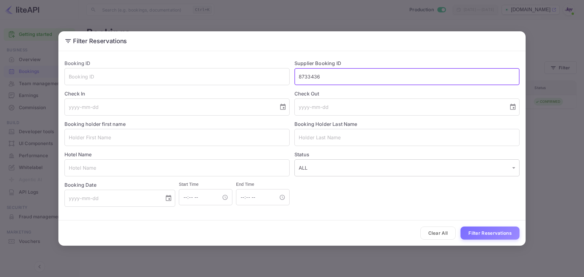
drag, startPoint x: 331, startPoint y: 75, endPoint x: 404, endPoint y: 164, distance: 115.5
click at [331, 75] on input "8733436" at bounding box center [406, 76] width 225 height 17
drag, startPoint x: 444, startPoint y: 240, endPoint x: 443, endPoint y: 236, distance: 4.1
click at [444, 239] on div "Clear All Filter Reservations" at bounding box center [291, 232] width 467 height 25
click at [443, 236] on button "Clear All" at bounding box center [438, 232] width 36 height 13
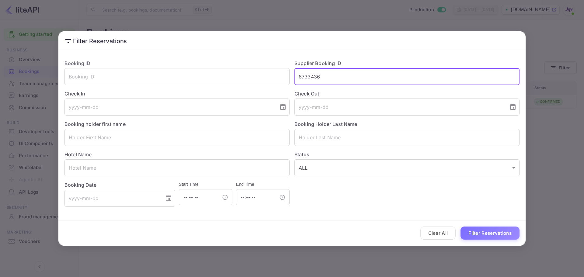
click at [329, 81] on input "8733436" at bounding box center [406, 76] width 225 height 17
paste input "8211873"
type input "8211873"
click at [496, 236] on button "Filter Reservations" at bounding box center [489, 232] width 59 height 13
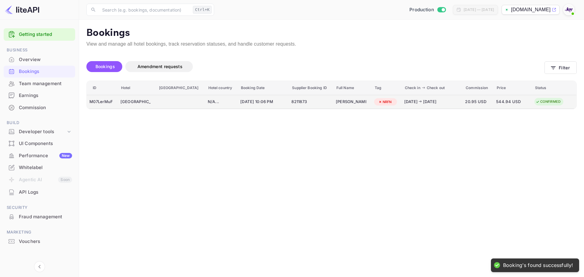
click at [154, 100] on td "[GEOGRAPHIC_DATA] [GEOGRAPHIC_DATA]/[GEOGRAPHIC_DATA]-[GEOGRAPHIC_DATA]" at bounding box center [137, 102] width 38 height 14
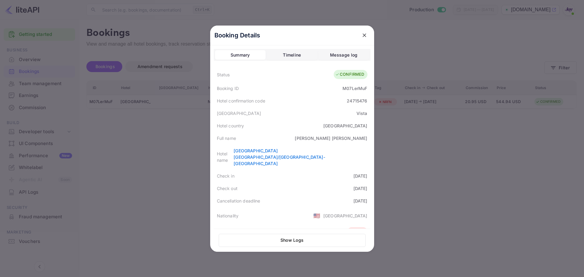
click at [167, 154] on div at bounding box center [292, 138] width 584 height 277
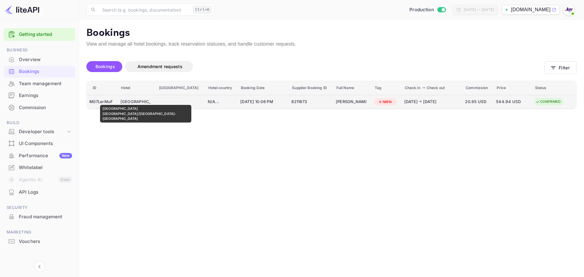
click at [134, 101] on div "[GEOGRAPHIC_DATA] [GEOGRAPHIC_DATA]/[GEOGRAPHIC_DATA]-[GEOGRAPHIC_DATA]" at bounding box center [135, 102] width 30 height 10
